Goal: Task Accomplishment & Management: Complete application form

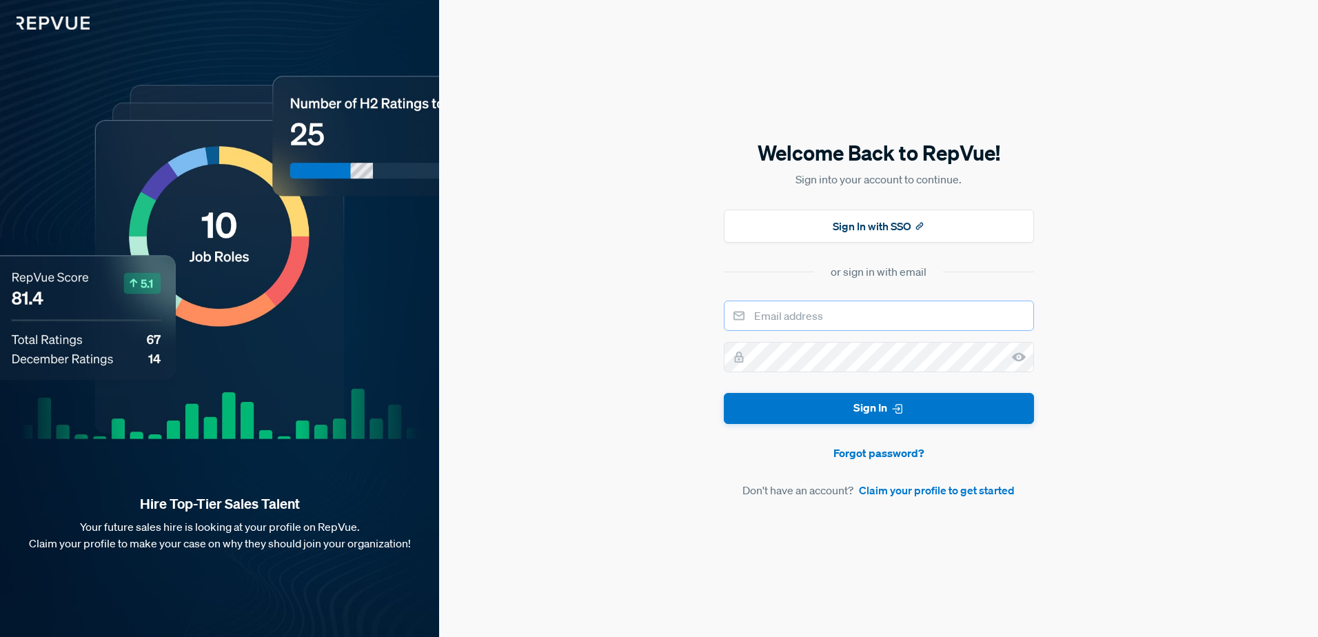
type input "[EMAIL_ADDRESS][DOMAIN_NAME]"
click at [1023, 355] on use at bounding box center [1019, 357] width 14 height 9
click at [872, 408] on button "Sign In" at bounding box center [879, 408] width 310 height 31
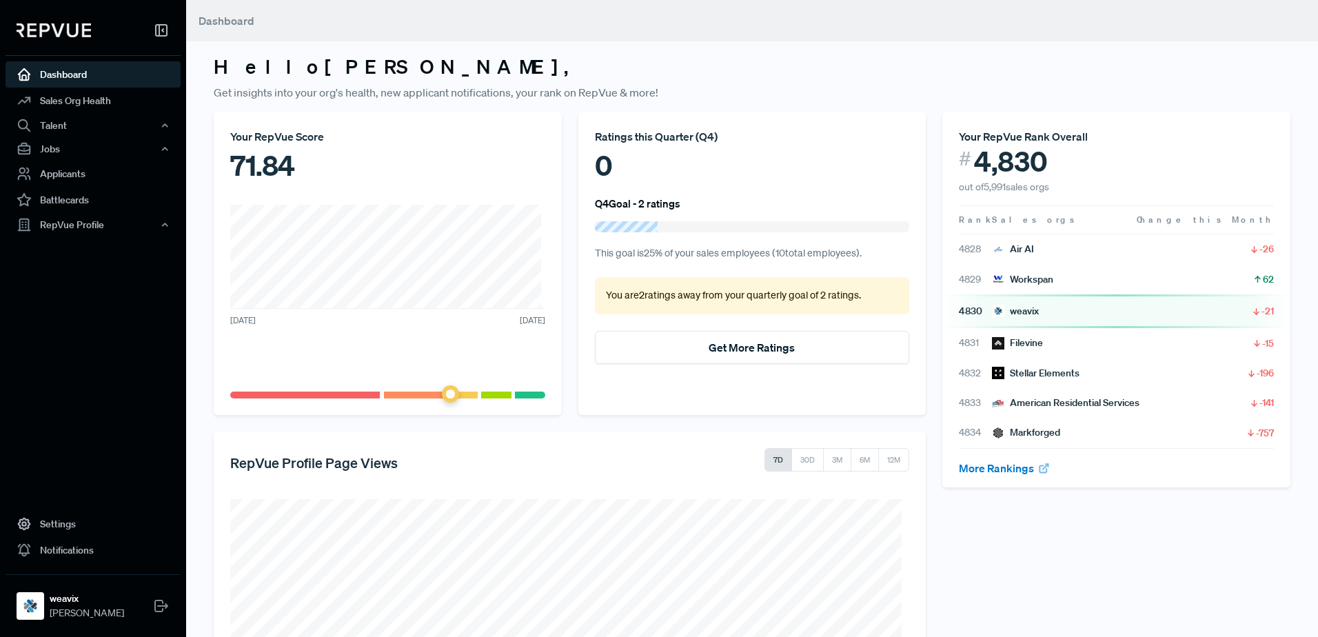
click at [24, 524] on icon at bounding box center [24, 523] width 15 height 15
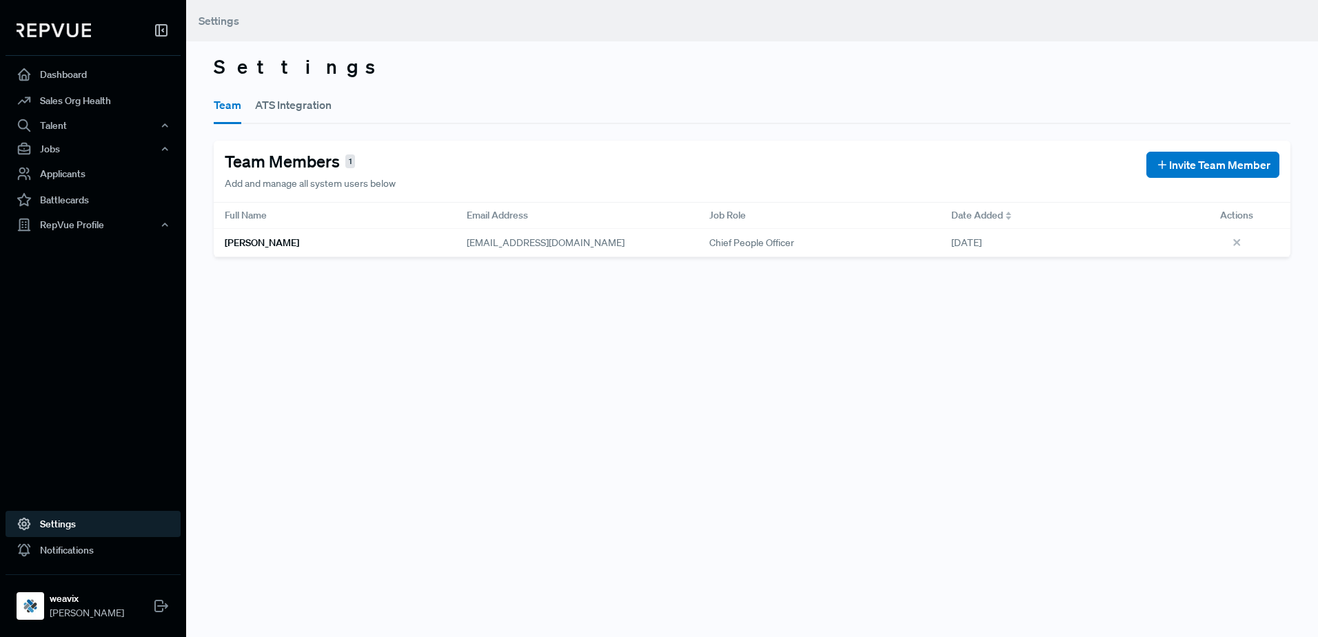
click at [1181, 163] on span "Invite Team Member" at bounding box center [1220, 165] width 101 height 17
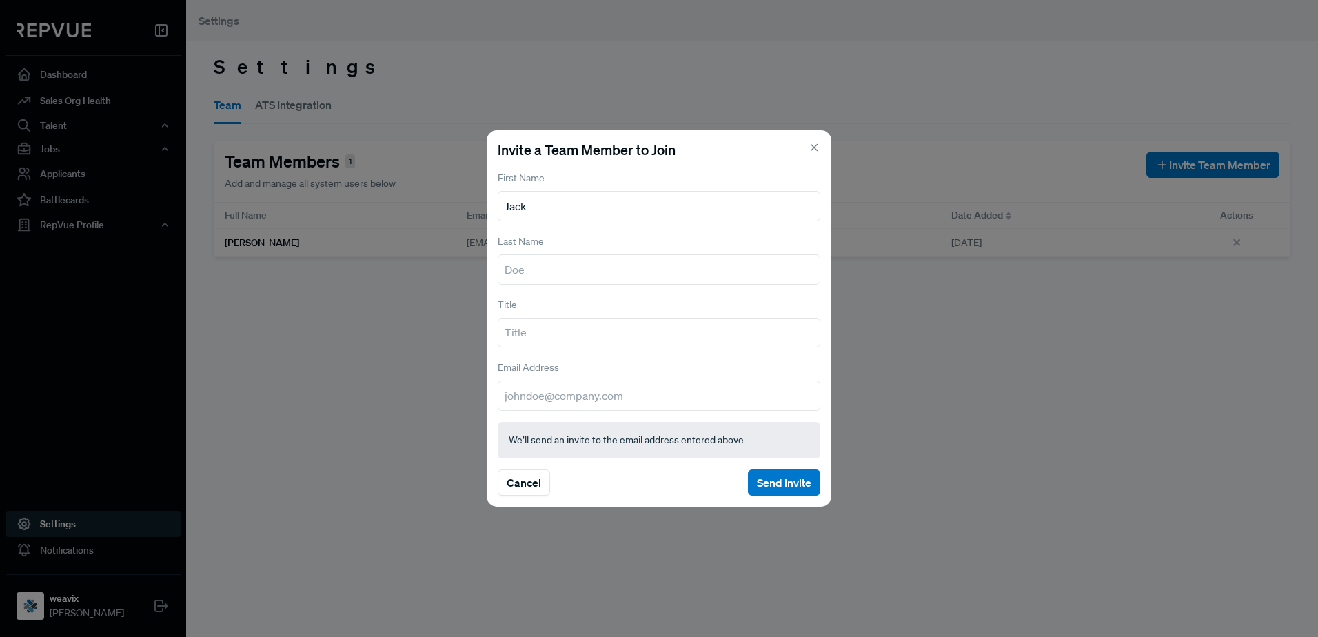
type input "Jack"
click at [588, 274] on input "text" at bounding box center [659, 269] width 323 height 30
type input "Brown"
click at [573, 330] on input "text" at bounding box center [659, 333] width 323 height 30
type input "Director of Talent"
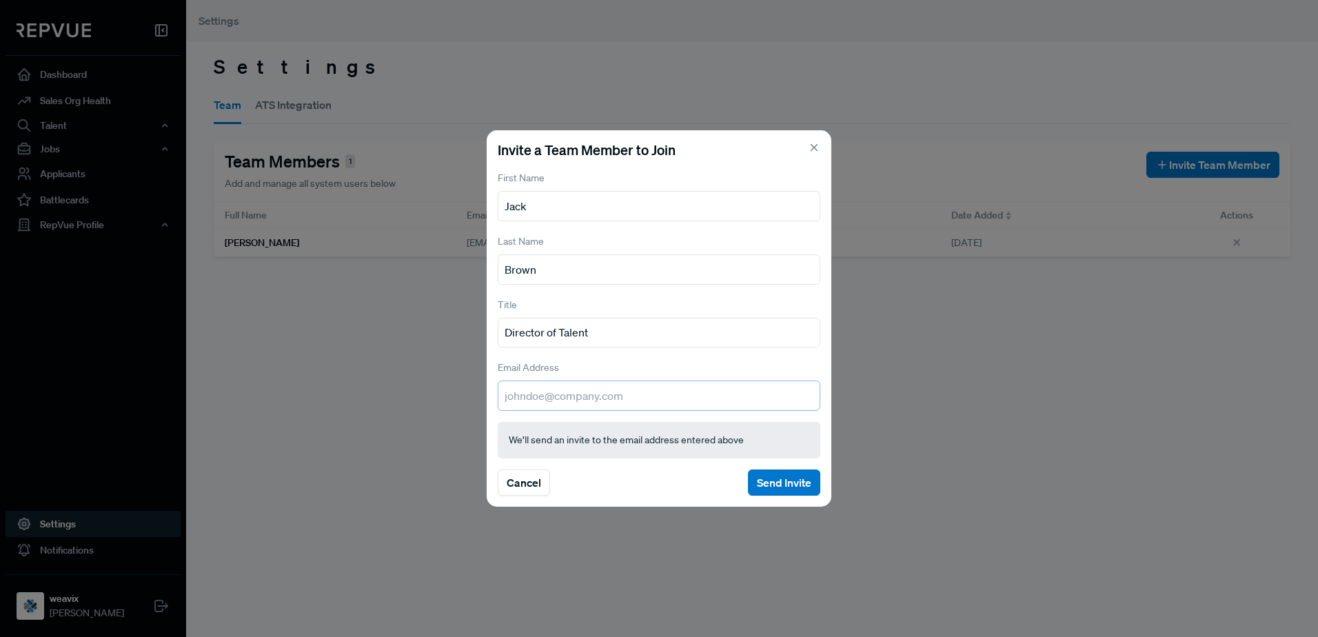
click at [594, 390] on input "email" at bounding box center [659, 396] width 323 height 30
type input "[EMAIL_ADDRESS][DOMAIN_NAME]"
click at [779, 481] on button "Send Invite" at bounding box center [784, 483] width 72 height 26
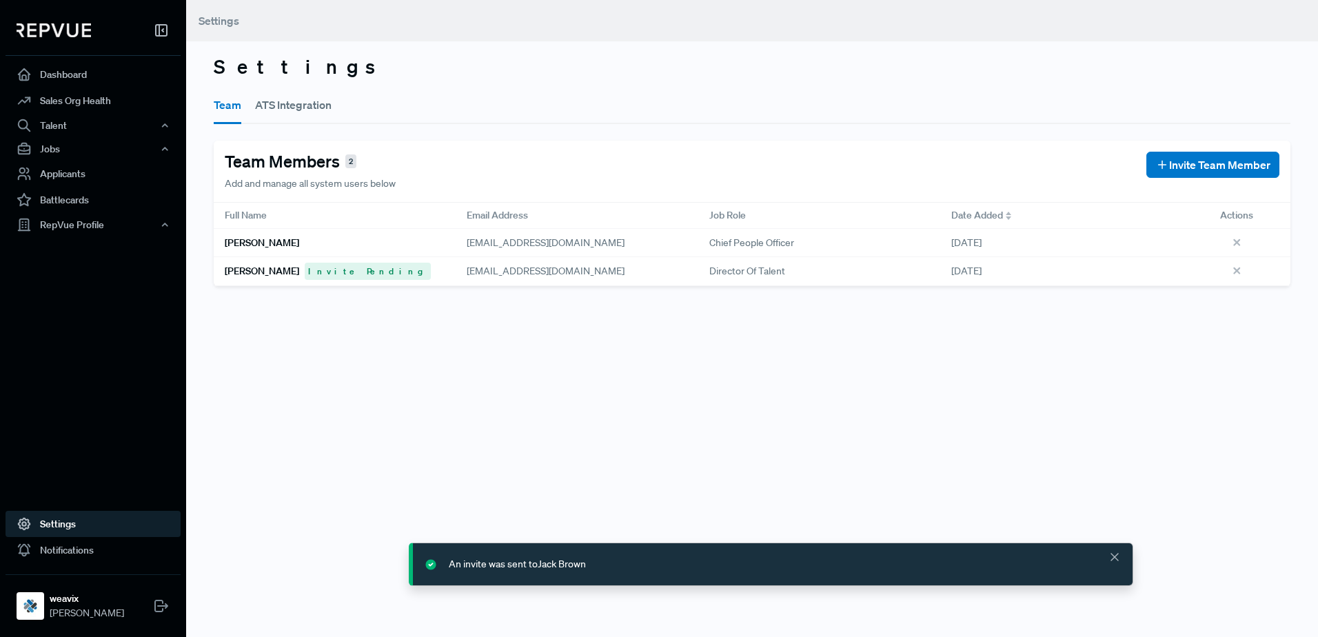
click at [1174, 163] on span "Invite Team Member" at bounding box center [1220, 165] width 101 height 17
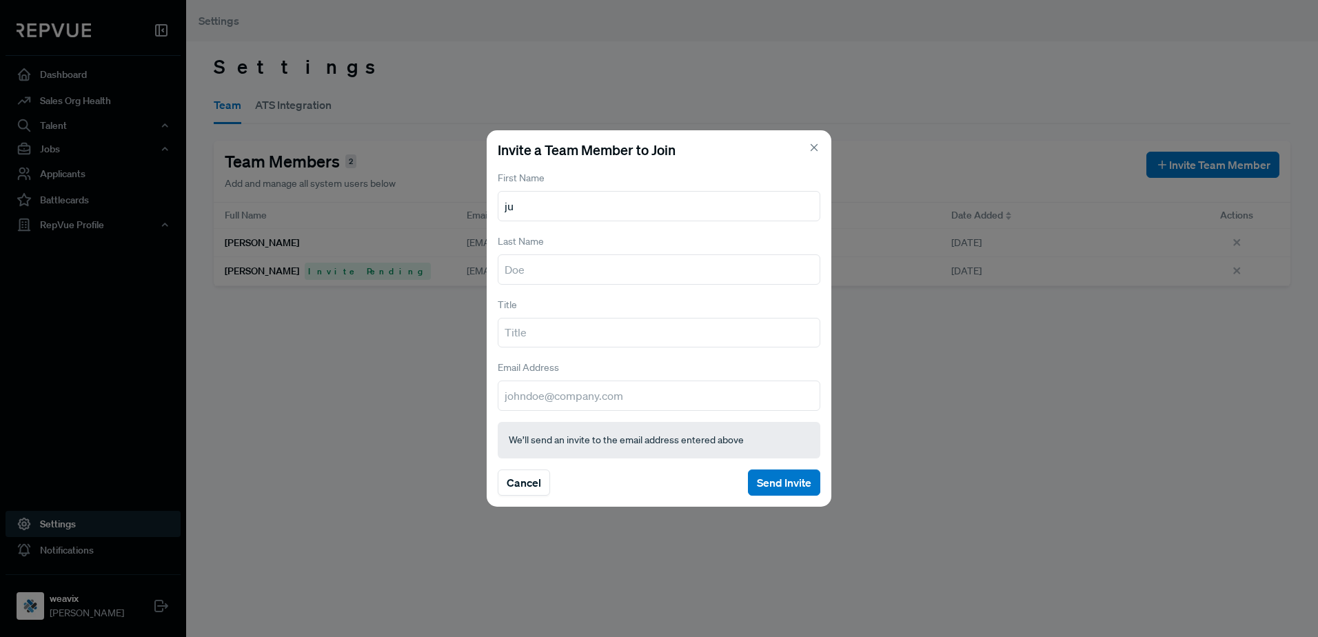
type input "j"
type input "[PERSON_NAME]"
type input "Nickel"
click at [552, 334] on input "text" at bounding box center [659, 333] width 323 height 30
type input "CMO"
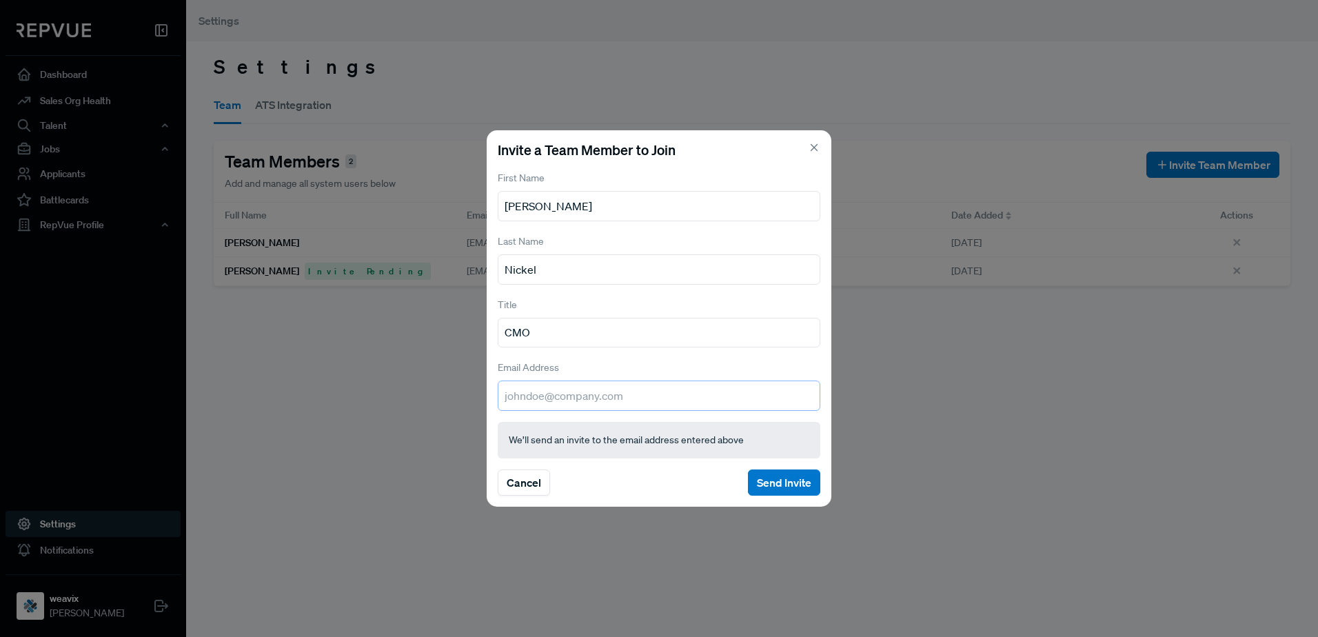
click at [605, 397] on input "email" at bounding box center [659, 396] width 323 height 30
type input "[EMAIL_ADDRESS][DOMAIN_NAME]"
click at [781, 480] on button "Send Invite" at bounding box center [784, 483] width 72 height 26
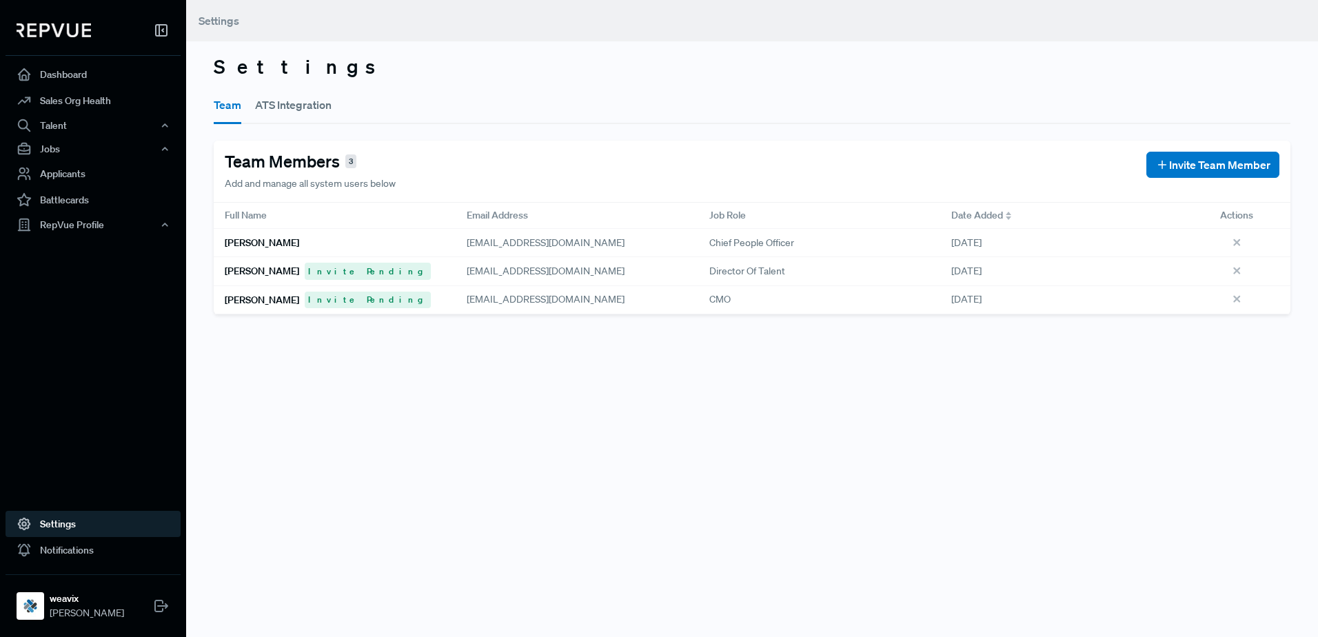
click at [78, 76] on link "Dashboard" at bounding box center [93, 74] width 175 height 26
